Goal: Information Seeking & Learning: Compare options

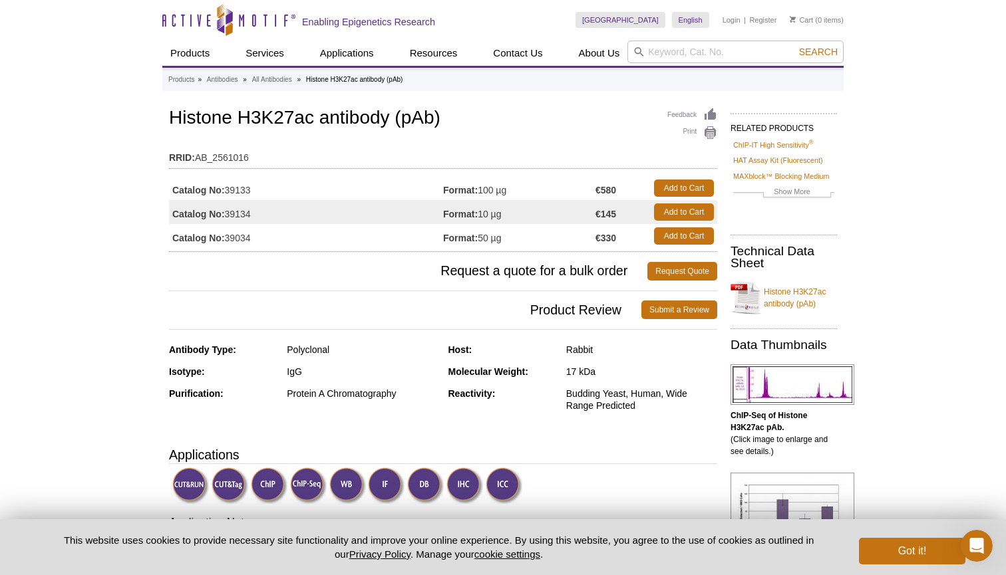
drag, startPoint x: 442, startPoint y: 211, endPoint x: 510, endPoint y: 209, distance: 67.2
click at [510, 209] on tr "Catalog No: 39134 Format: 10 µg €145 Add to Cart" at bounding box center [443, 212] width 548 height 24
click at [510, 210] on td "Format: 10 µg" at bounding box center [519, 212] width 152 height 24
drag, startPoint x: 442, startPoint y: 214, endPoint x: 507, endPoint y: 215, distance: 65.2
click at [507, 215] on tr "Catalog No: 39134 Format: 10 µg €145 Add to Cart" at bounding box center [443, 212] width 548 height 24
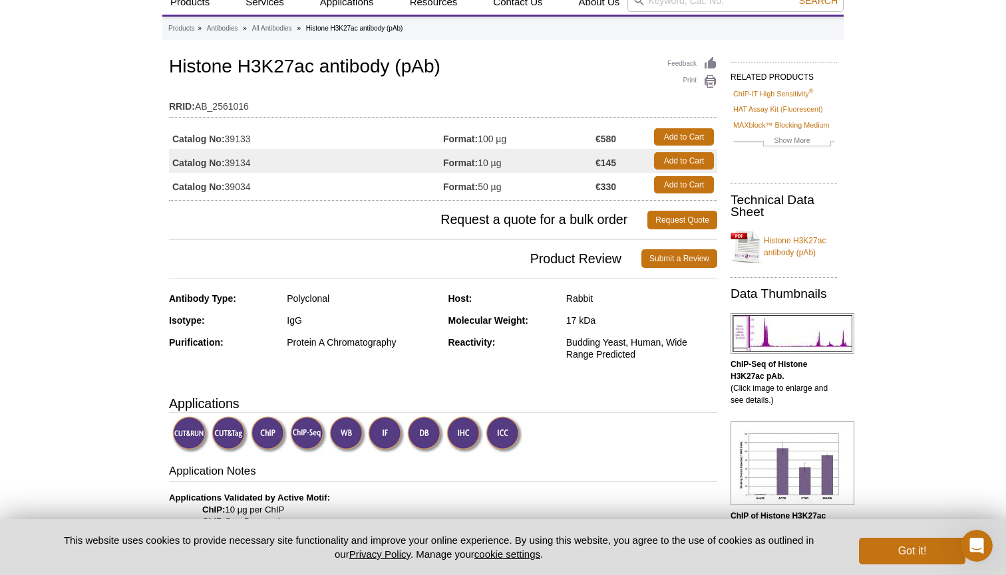
scroll to position [49, 0]
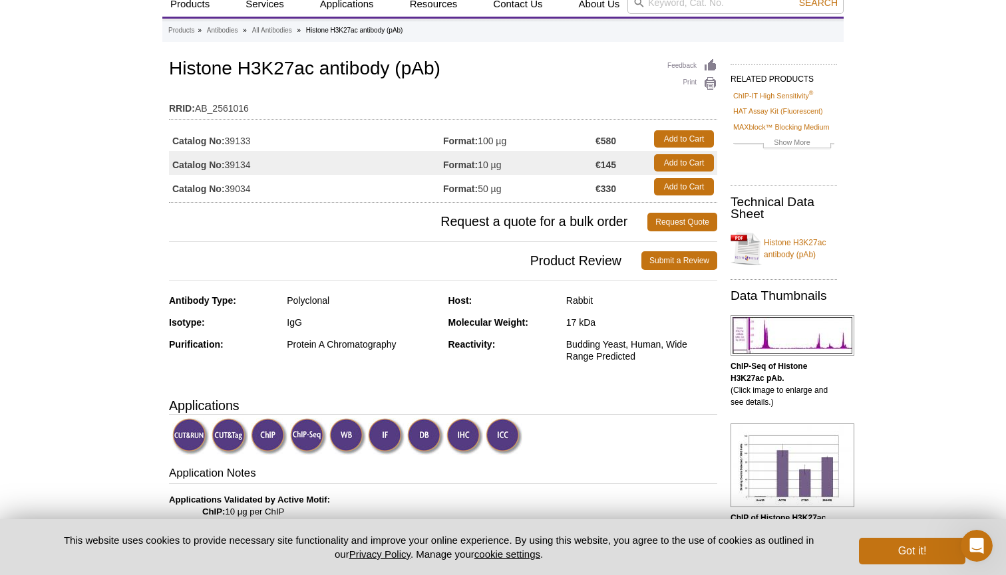
click at [506, 193] on td "Format: 50 µg" at bounding box center [519, 187] width 152 height 24
click at [234, 167] on td "Catalog No: 39134" at bounding box center [306, 163] width 274 height 24
click at [252, 250] on h3 "Product Review Submit a Review" at bounding box center [443, 261] width 548 height 32
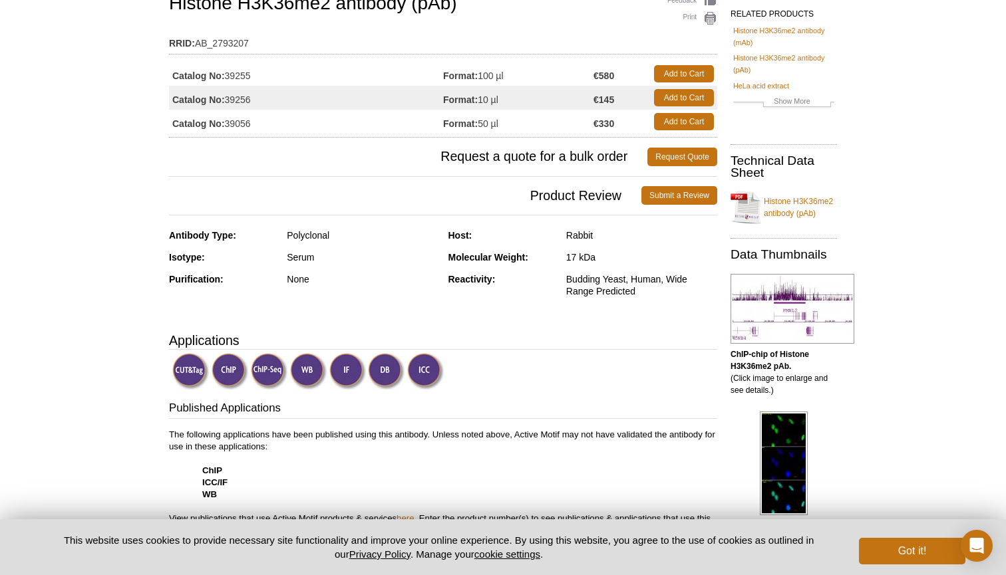
scroll to position [108, 0]
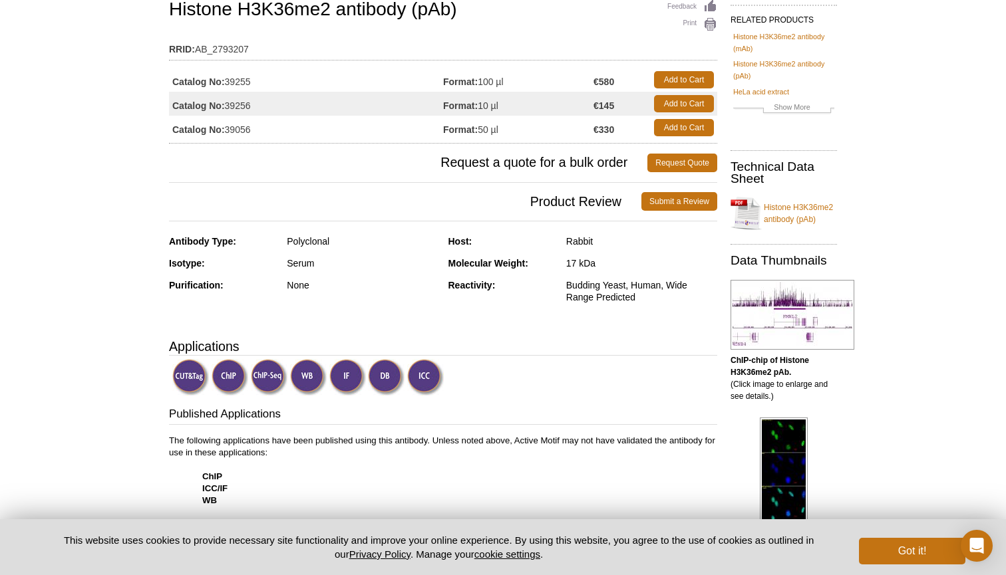
click at [186, 376] on img at bounding box center [190, 377] width 37 height 37
